Goal: Information Seeking & Learning: Learn about a topic

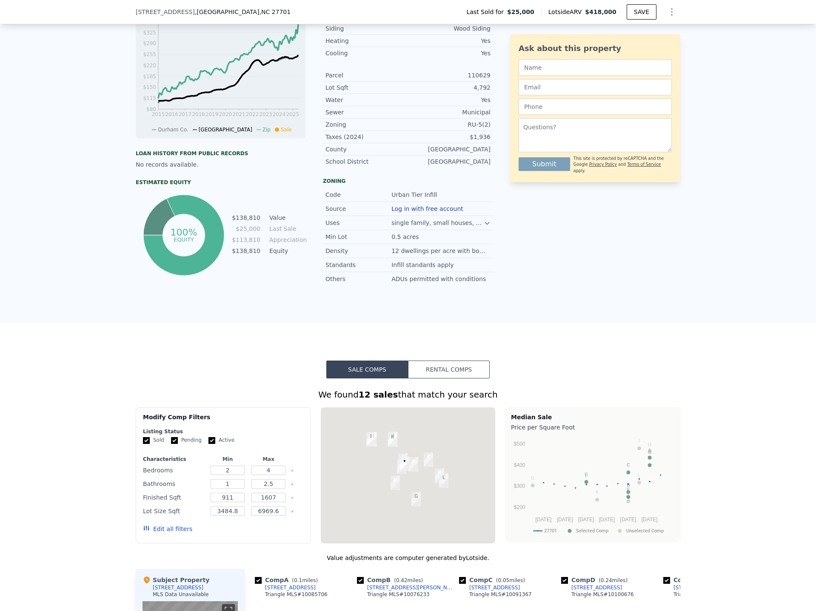
scroll to position [550, 0]
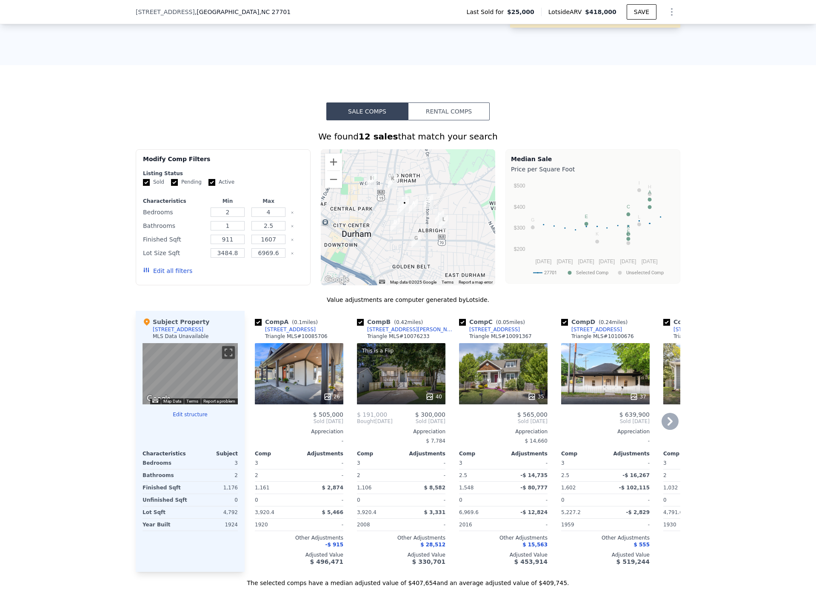
click at [294, 384] on div "26" at bounding box center [299, 373] width 88 height 61
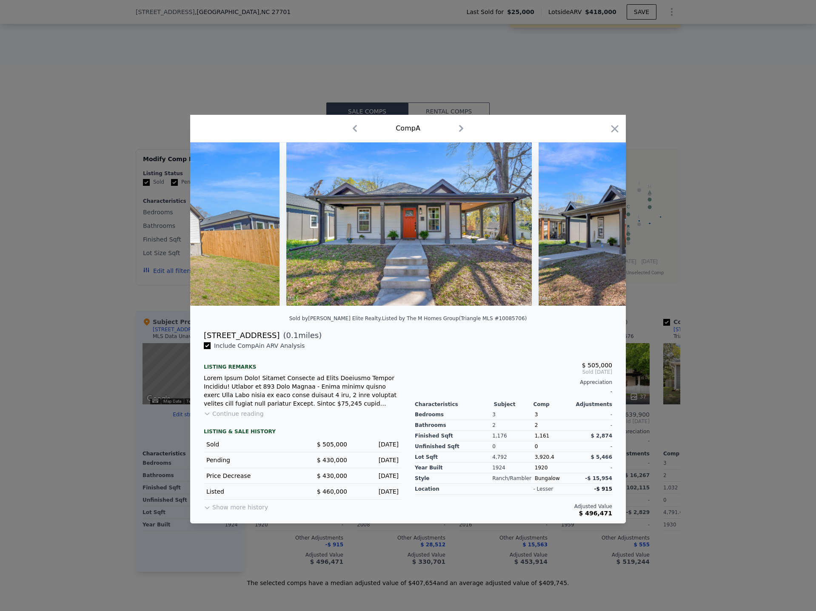
scroll to position [0, 6189]
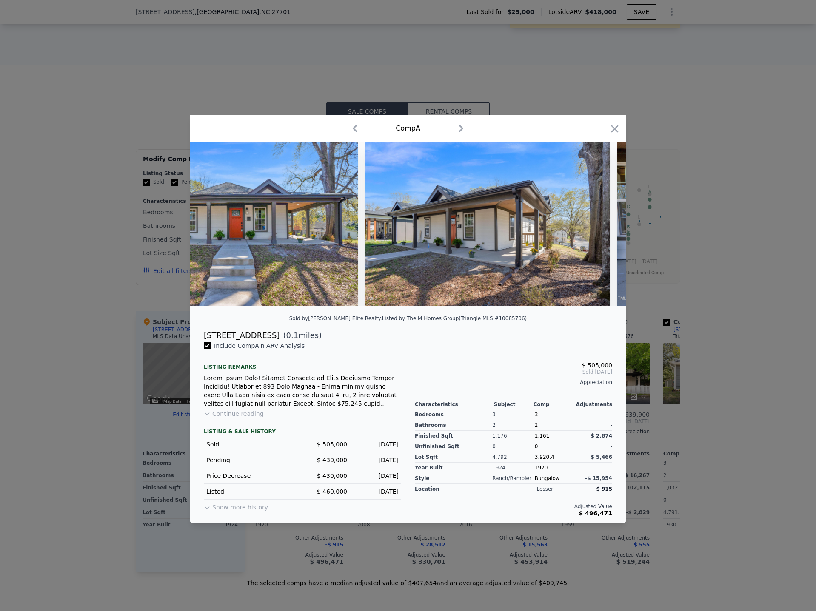
click at [729, 320] on div at bounding box center [408, 305] width 816 height 611
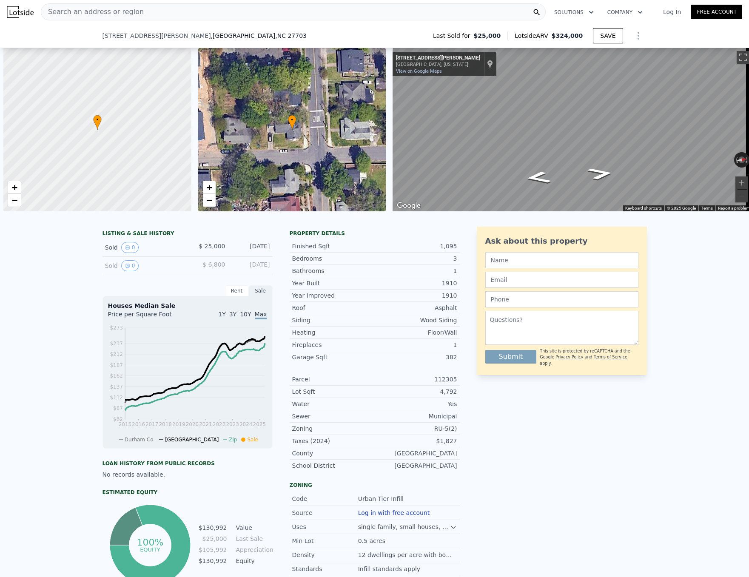
scroll to position [0, 3]
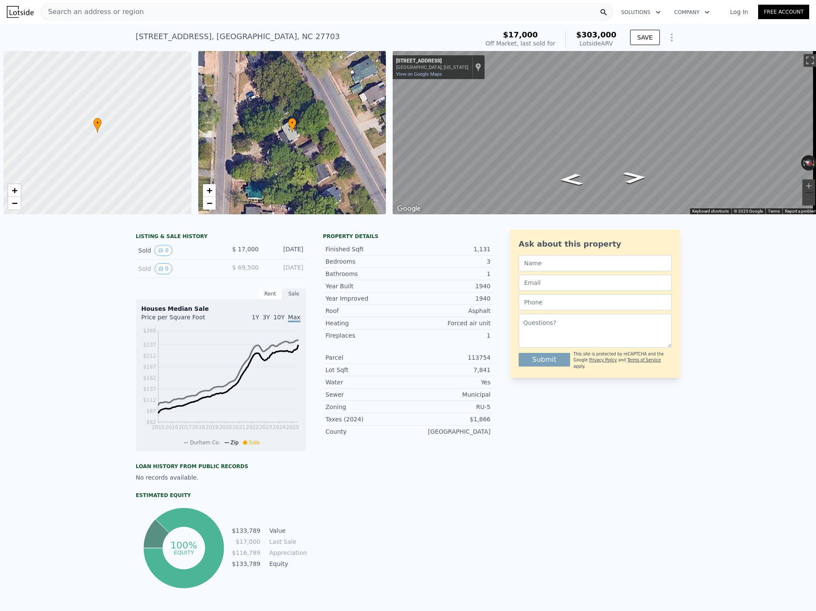
scroll to position [0, 3]
